Goal: Information Seeking & Learning: Learn about a topic

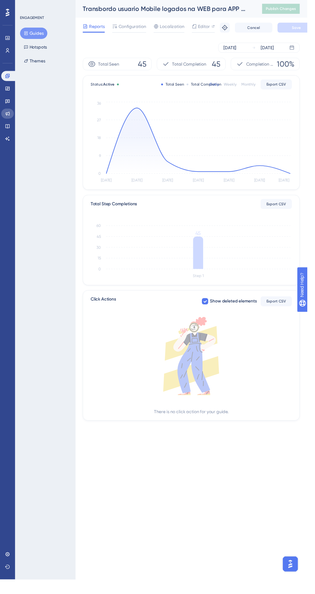
click at [8, 116] on icon at bounding box center [7, 116] width 5 height 5
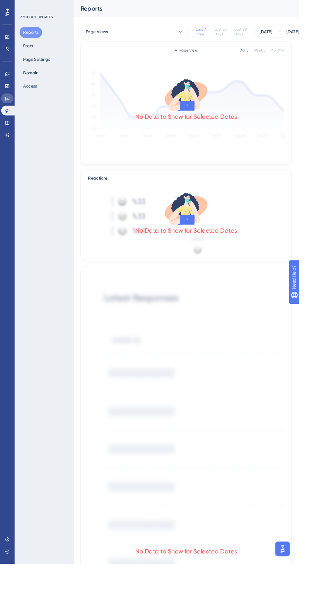
click at [8, 104] on icon at bounding box center [7, 104] width 5 height 4
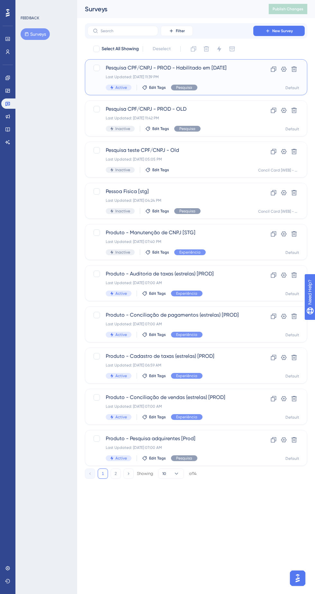
click at [240, 72] on div "Pesquisa CPF/CNPJ - PROD - Habilitado em [DATE] Last Updated: [DATE] 11:39 PM A…" at bounding box center [196, 77] width 206 height 26
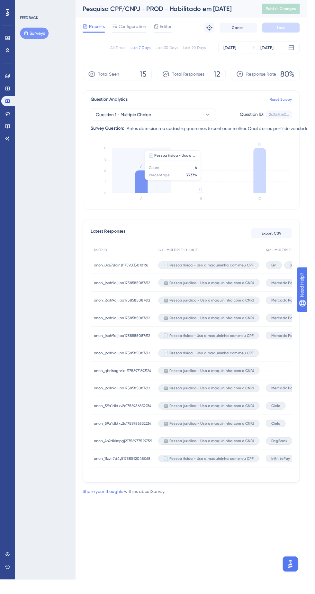
click at [268, 178] on icon at bounding box center [266, 174] width 13 height 46
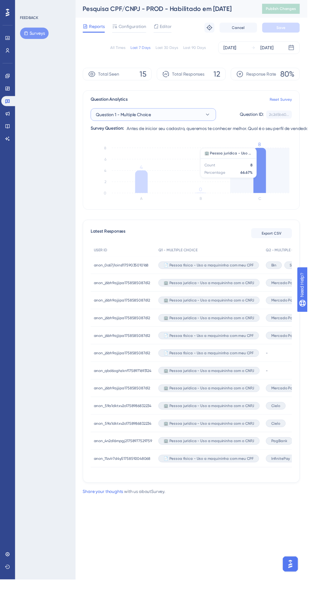
click at [137, 117] on span "Question 1 - Multiple Choice" at bounding box center [126, 118] width 57 height 8
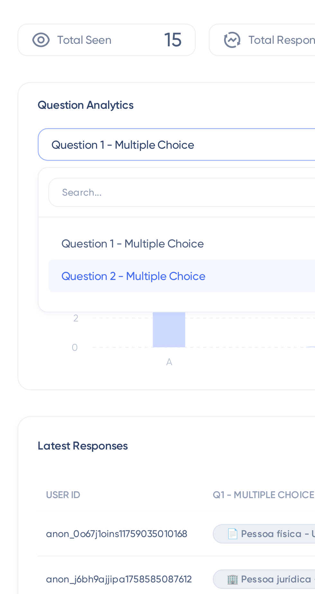
click at [116, 170] on span "Question 2 - Multiple Choice" at bounding box center [130, 170] width 57 height 8
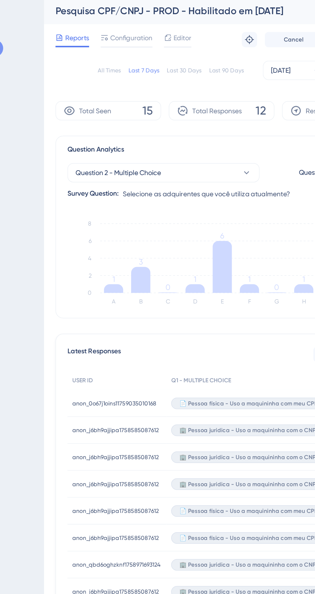
click at [194, 173] on icon at bounding box center [196, 180] width 13 height 35
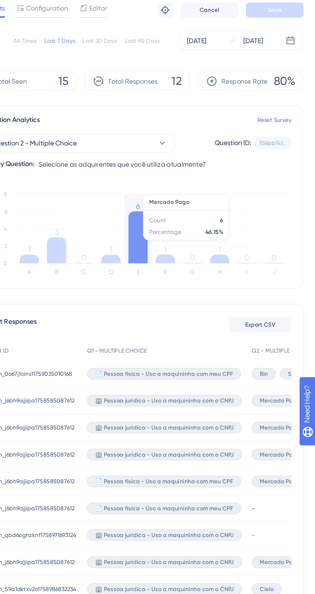
click at [193, 277] on div "📄 Pessoa física - Uso a maquininha com meu CPF" at bounding box center [214, 272] width 110 height 18
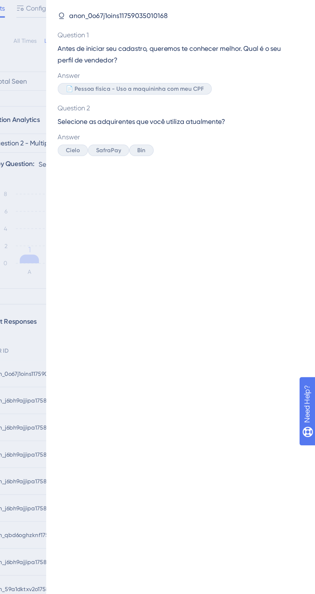
click at [114, 255] on div "Survey Responses anon_0o67j1oins11759035010168 Question 1 Antes de iniciar seu …" at bounding box center [157, 297] width 315 height 594
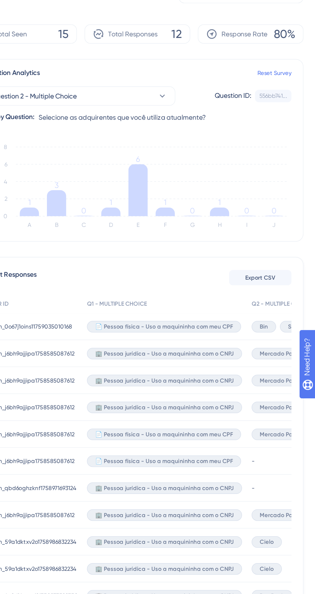
click at [282, 291] on span "Mercado Pago" at bounding box center [291, 289] width 27 height 5
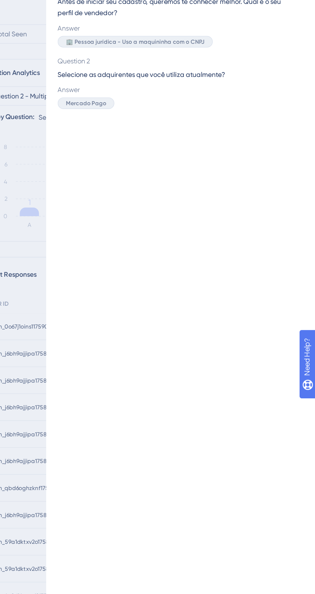
click at [122, 328] on div "Survey Responses anon_j6bh9ajjipa1758585087612 Question 1 Antes de iniciar seu …" at bounding box center [157, 297] width 315 height 594
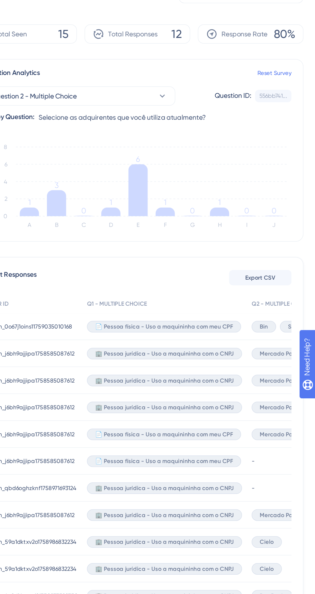
click at [197, 309] on span "🏢 Pessoa jurídica - Uso a maquininha com o CNPJ" at bounding box center [214, 307] width 93 height 5
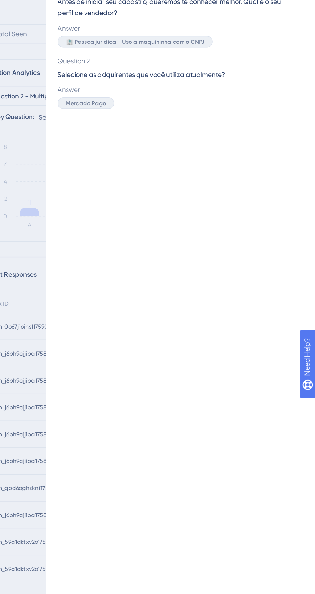
click at [119, 306] on div "Survey Responses anon_j6bh9ajjipa1758585087612 Question 1 Antes de iniciar seu …" at bounding box center [157, 297] width 315 height 594
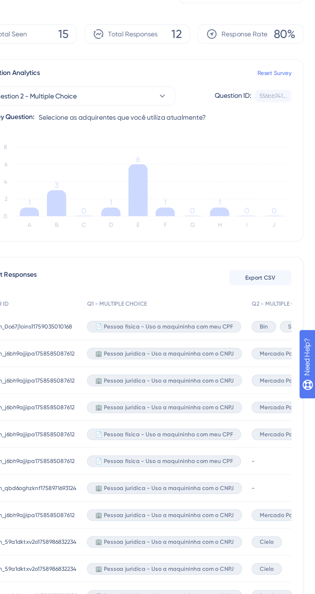
click at [188, 327] on span "🏢 Pessoa jurídica - Uso a maquininha com o CNPJ" at bounding box center [214, 325] width 93 height 5
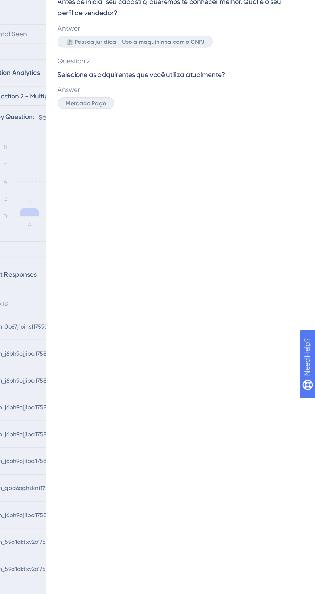
click at [118, 308] on div "Survey Responses anon_j6bh9ajjipa1758585087612 Question 1 Antes de iniciar seu …" at bounding box center [157, 297] width 315 height 594
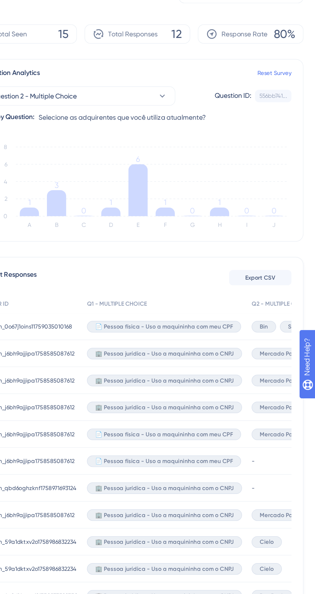
click at [181, 347] on div "📄 Pessoa física - Uso a maquininha com meu CPF" at bounding box center [213, 344] width 103 height 8
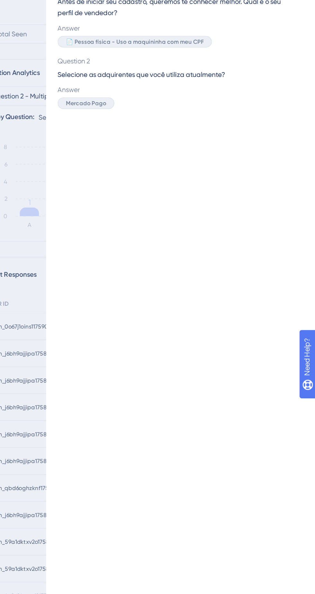
click at [114, 310] on div "Survey Responses anon_j6bh9ajjipa1758585087612 Question 1 Antes de iniciar seu …" at bounding box center [157, 297] width 315 height 594
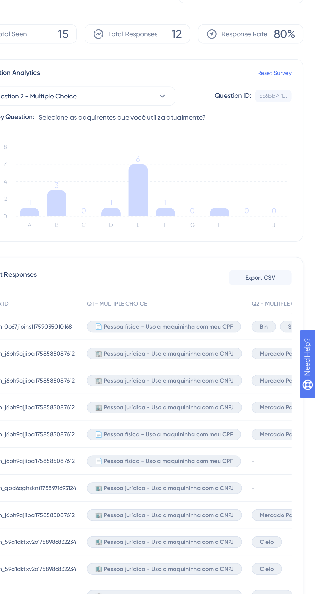
click at [185, 402] on div "🏢 Pessoa jurídica - Uso a maquininha com o CNPJ" at bounding box center [214, 398] width 110 height 18
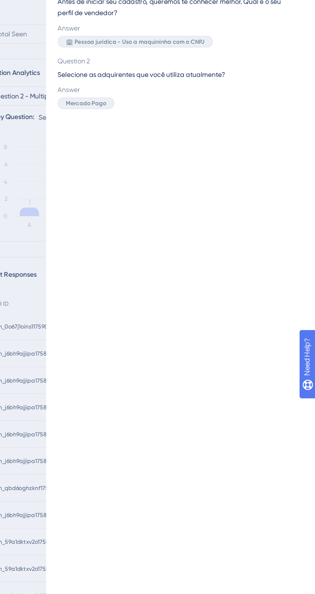
click at [109, 315] on div "Survey Responses anon_j6bh9ajjipa1758585087612 Question 1 Antes de iniciar seu …" at bounding box center [157, 297] width 315 height 594
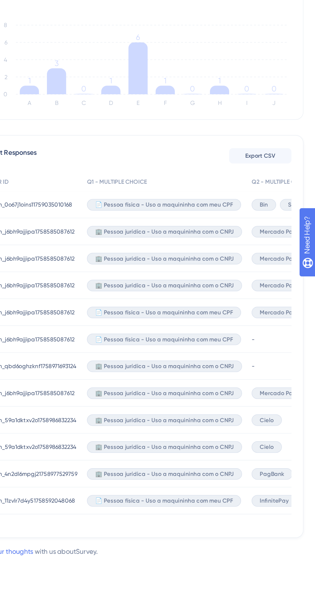
click at [183, 424] on div "🏢 Pessoa jurídica - Uso a maquininha com o CNPJ" at bounding box center [214, 416] width 110 height 18
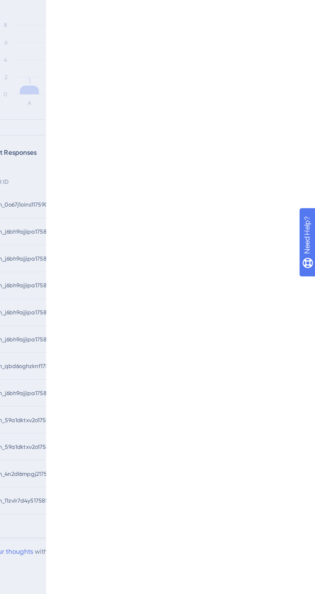
click at [110, 390] on div "Survey Responses anon_59a1dktxv2o1758986832234 Question 1 Antes de iniciar seu …" at bounding box center [157, 297] width 315 height 594
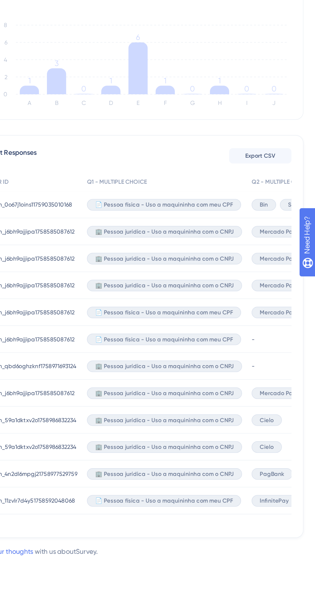
click at [129, 434] on span "anon_59a1dktxv2o1758986832234" at bounding box center [125, 433] width 59 height 5
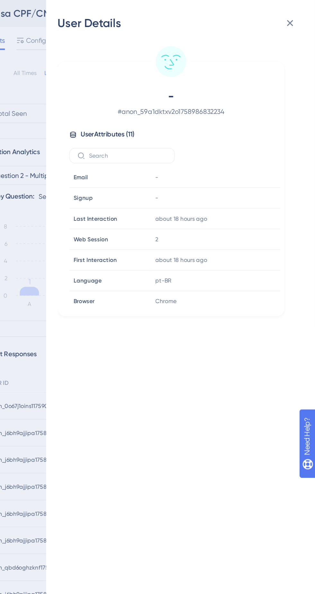
click at [113, 224] on div "User Details - # anon_59a1dktxv2o1758986832234 User Attributes ( 11 ) Email Ema…" at bounding box center [157, 297] width 315 height 594
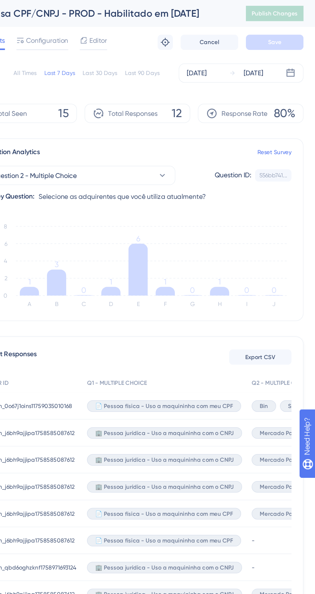
click at [276, 274] on div "Bin" at bounding box center [281, 272] width 16 height 8
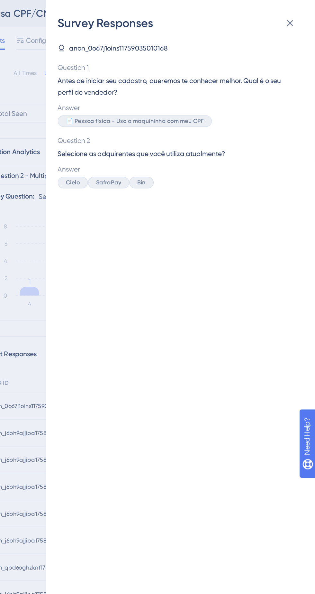
click at [122, 282] on div "Survey Responses anon_0o67j1oins11759035010168 Question 1 Antes de iniciar seu …" at bounding box center [157, 297] width 315 height 594
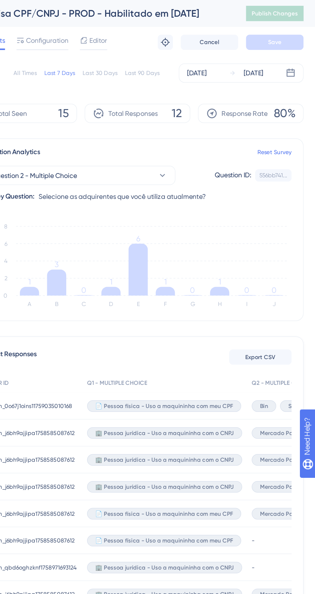
click at [265, 291] on div "🏢 Pessoa jurídica - Uso a maquininha com o CNPJ" at bounding box center [214, 290] width 110 height 18
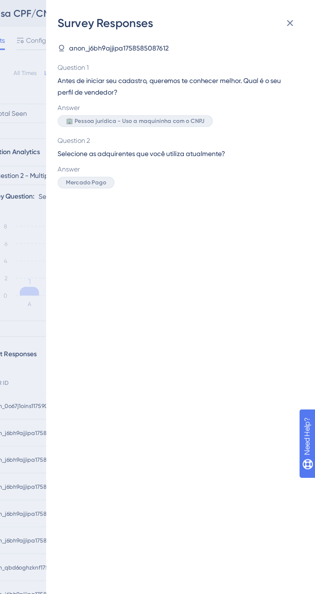
click at [117, 243] on div "Survey Responses anon_j6bh9ajjipa1758585087612 Question 1 Antes de iniciar seu …" at bounding box center [157, 297] width 315 height 594
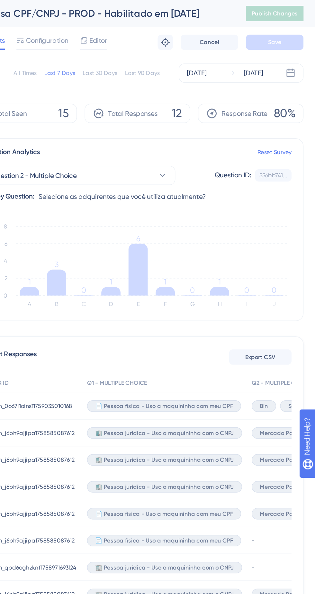
click at [263, 343] on div "📄 Pessoa física - Uso a maquininha com meu CPF" at bounding box center [214, 344] width 110 height 18
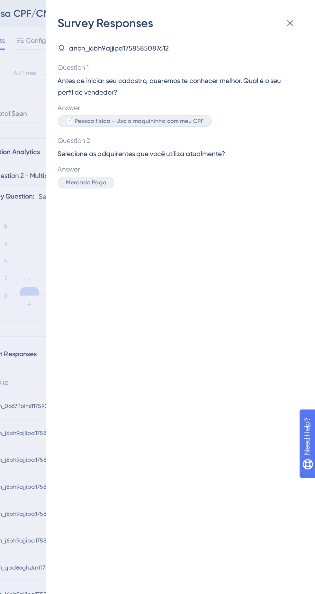
click at [119, 242] on div "Survey Responses anon_j6bh9ajjipa1758585087612 Question 1 Antes de iniciar seu …" at bounding box center [157, 297] width 315 height 594
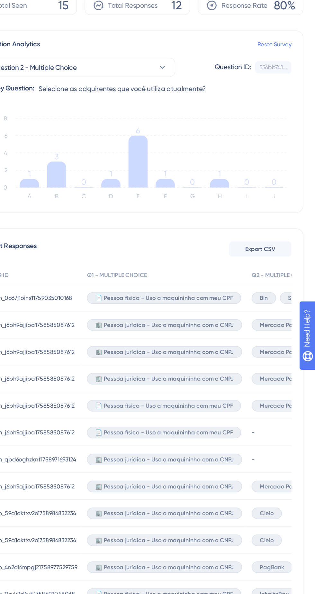
click at [277, 365] on div "-" at bounding box center [308, 362] width 77 height 18
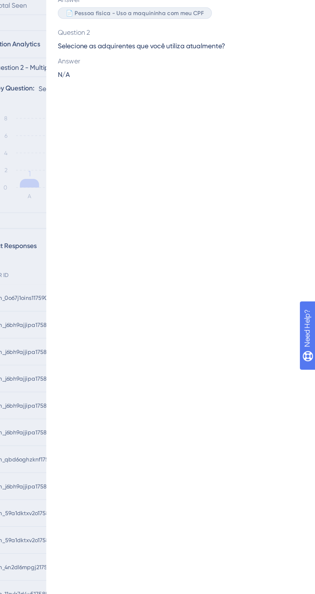
click at [124, 301] on div "Survey Responses anon_j6bh9ajjipa1758585087612 Question 1 Antes de iniciar seu …" at bounding box center [157, 297] width 315 height 594
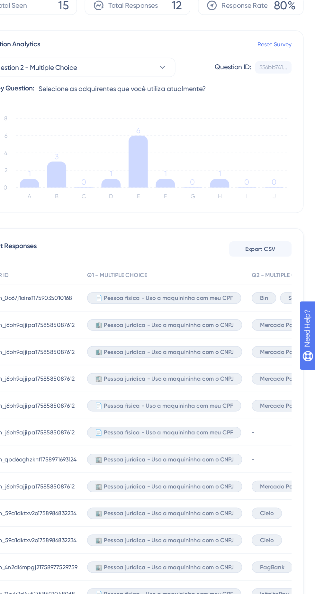
click at [278, 396] on span "Mercado Pago" at bounding box center [291, 397] width 27 height 5
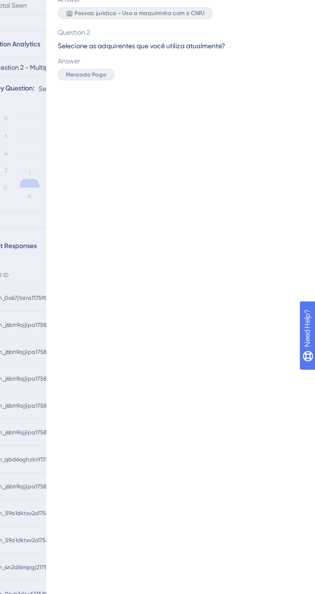
click at [120, 320] on div "Survey Responses anon_j6bh9ajjipa1758585087612 Question 1 Antes de iniciar seu …" at bounding box center [157, 297] width 315 height 594
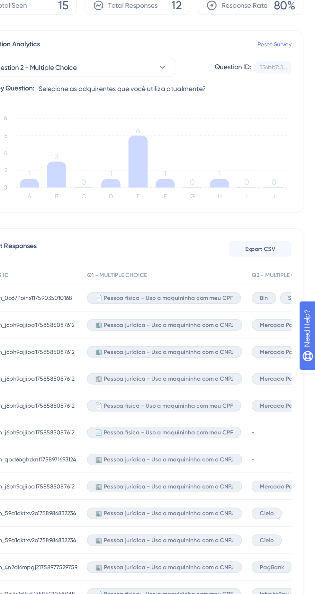
click at [273, 414] on div "Cielo" at bounding box center [283, 416] width 20 height 8
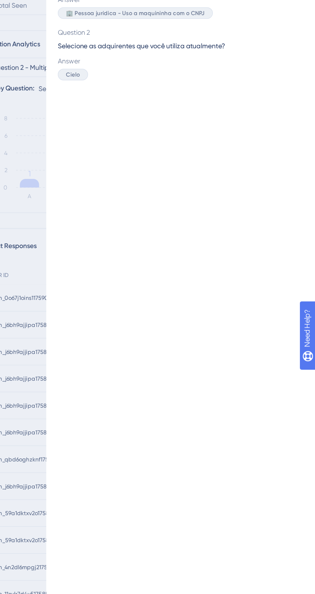
click at [118, 316] on div "Survey Responses anon_59a1dktxv2o1758986832234 Question 1 Antes de iniciar seu …" at bounding box center [157, 297] width 315 height 594
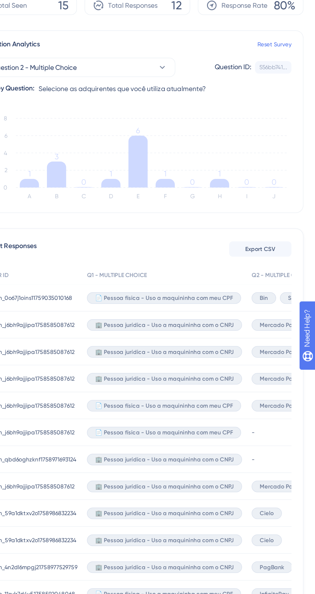
click at [270, 431] on div "Cielo" at bounding box center [308, 434] width 77 height 18
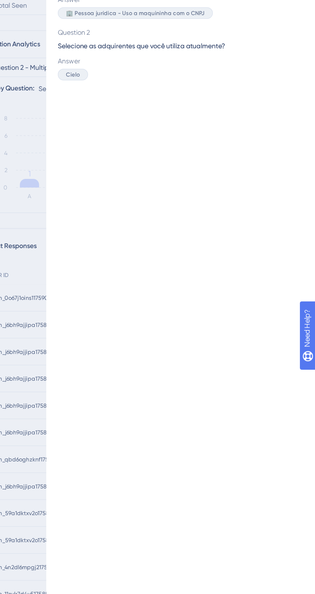
click at [119, 357] on div "Survey Responses anon_59a1dktxv2o1758986832234 Question 1 Antes de iniciar seu …" at bounding box center [157, 297] width 315 height 594
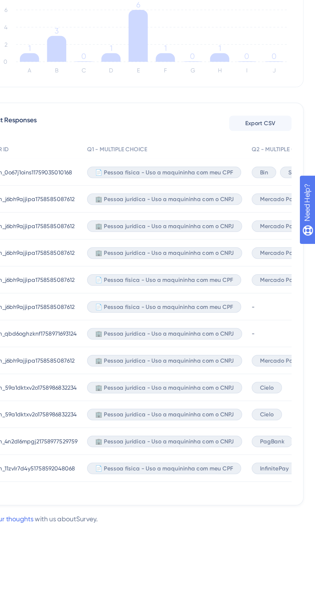
click at [270, 471] on div "InfinitePay Mercado Pago" at bounding box center [308, 470] width 77 height 18
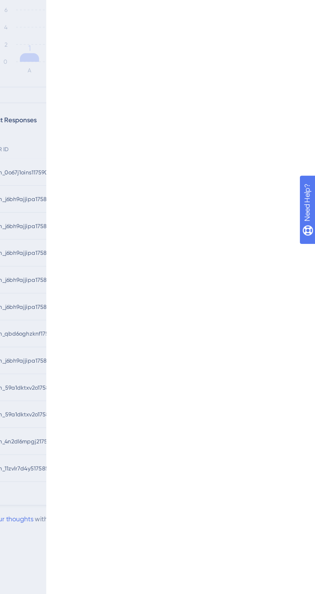
click at [117, 396] on div "Survey Responses anon_11zvlr7d4y51758592048068 Question 1 Antes de iniciar seu …" at bounding box center [157, 297] width 315 height 594
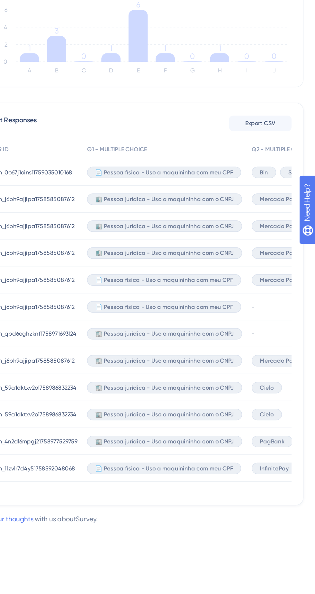
click at [273, 467] on div "InfinitePay" at bounding box center [288, 470] width 30 height 8
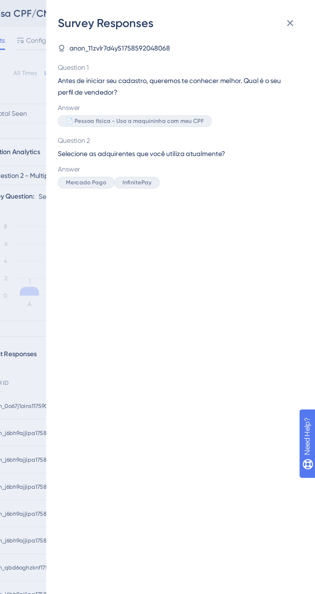
click at [119, 202] on div "Survey Responses anon_11zvlr7d4y51758592048068 Question 1 Antes de iniciar seu …" at bounding box center [157, 297] width 315 height 594
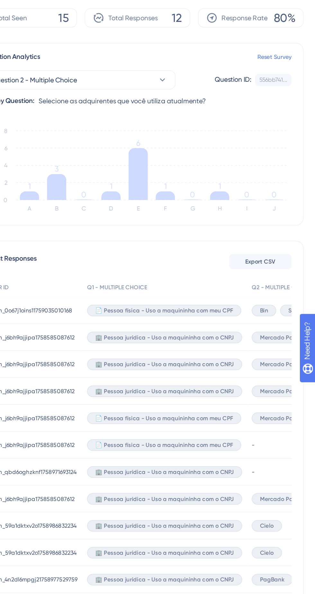
click at [278, 271] on span "Bin" at bounding box center [280, 271] width 5 height 5
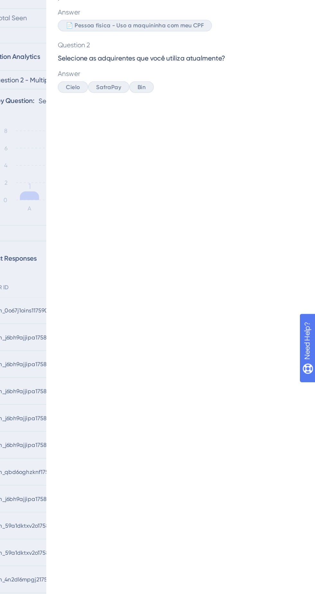
click at [121, 256] on div "Survey Responses anon_0o67j1oins11759035010168 Question 1 Antes de iniciar seu …" at bounding box center [157, 297] width 315 height 594
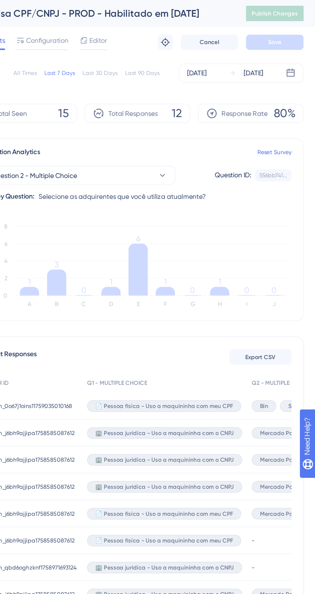
click at [200, 173] on icon at bounding box center [196, 180] width 13 height 35
